Goal: Transaction & Acquisition: Subscribe to service/newsletter

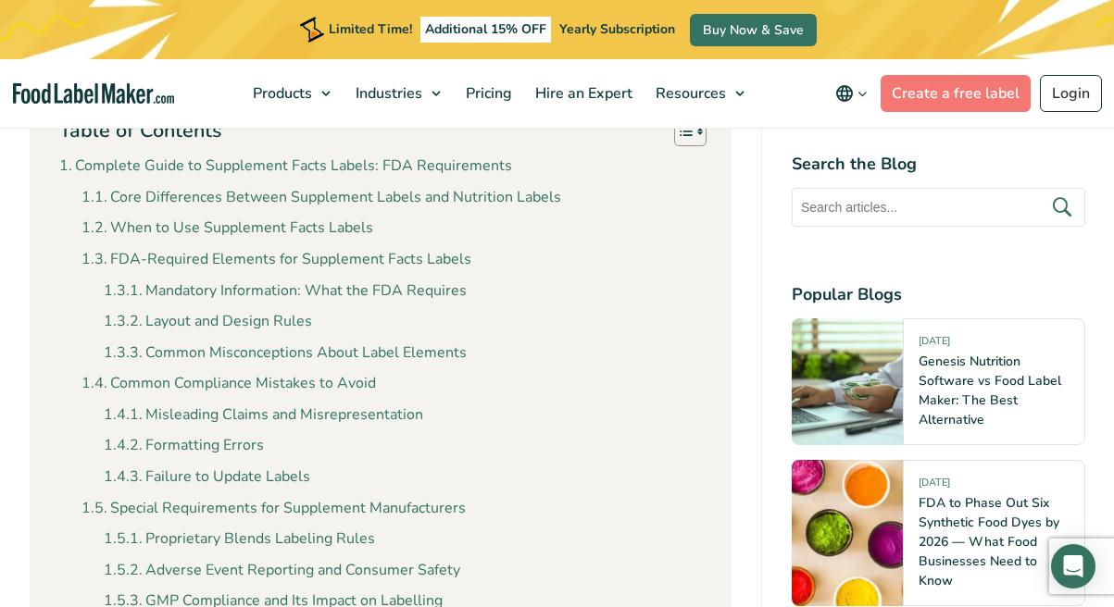
scroll to position [609, 0]
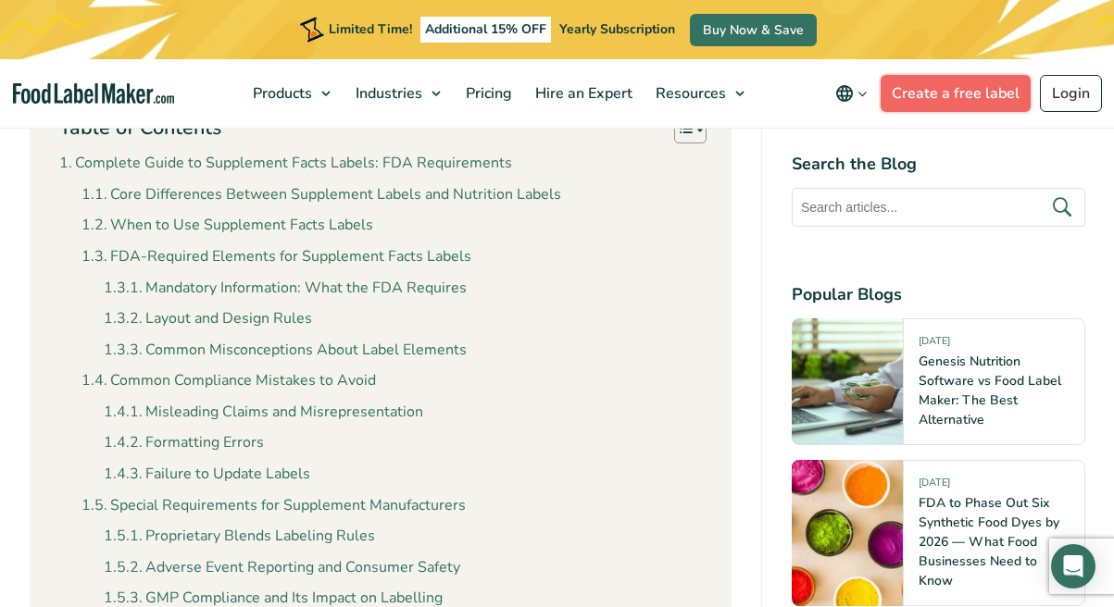
click at [986, 110] on link "Create a free label" at bounding box center [955, 93] width 150 height 37
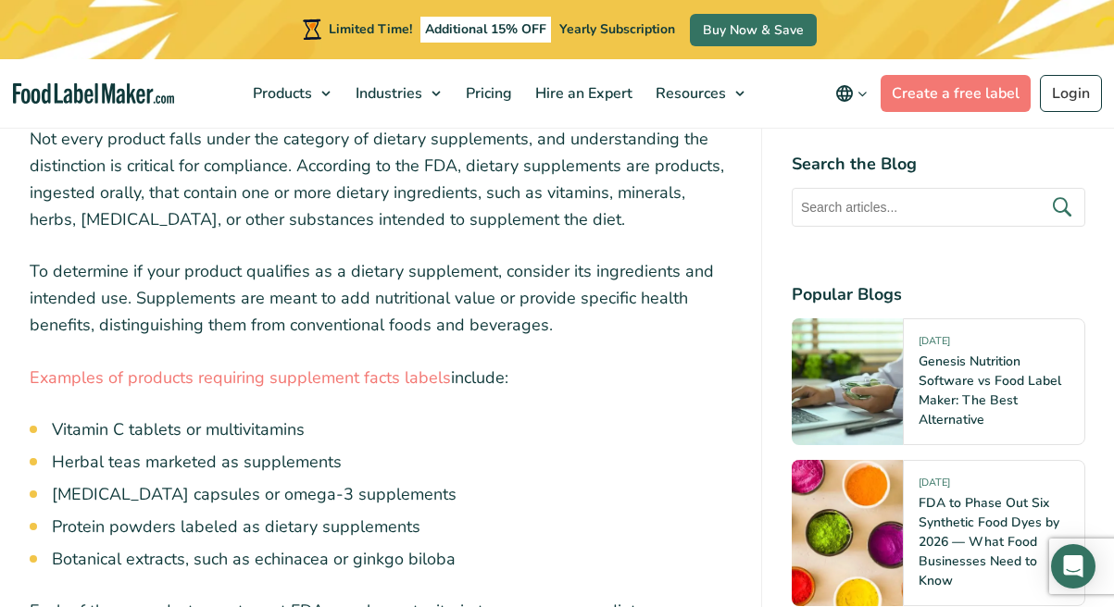
scroll to position [3564, 0]
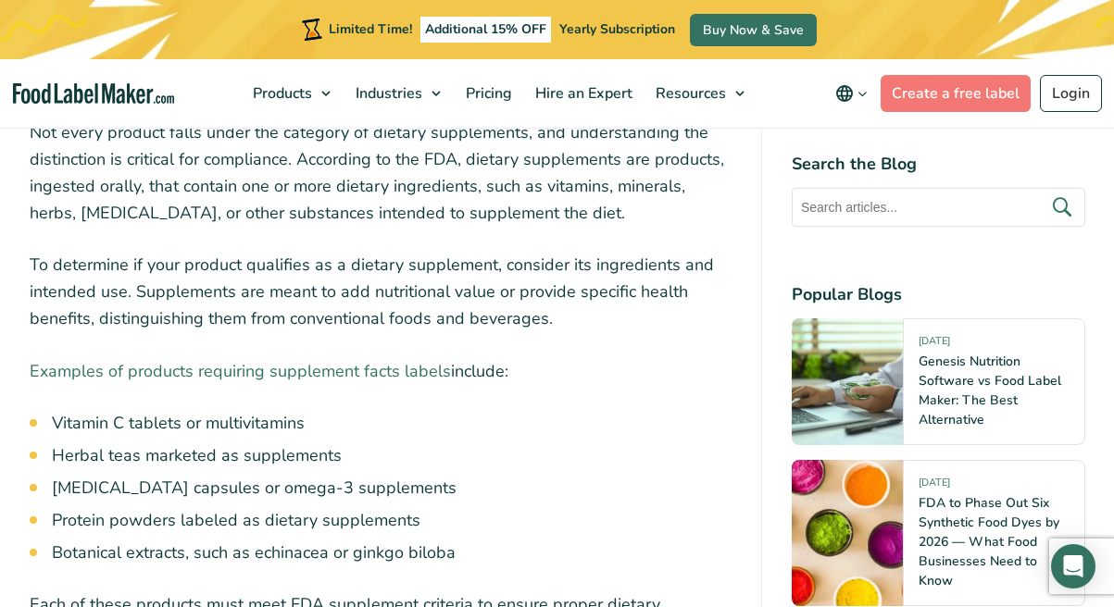
click at [361, 368] on link "Examples of products requiring supplement facts labels" at bounding box center [240, 371] width 421 height 22
